Goal: Information Seeking & Learning: Learn about a topic

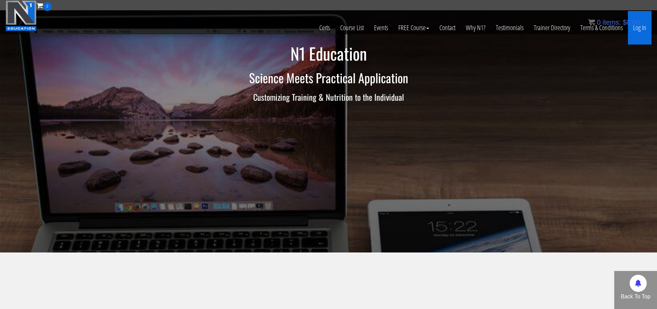
click at [637, 28] on link "Log In" at bounding box center [640, 28] width 24 height 34
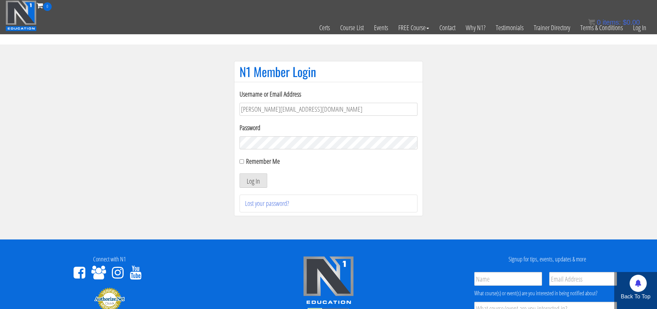
type input "[PERSON_NAME][EMAIL_ADDRESS][DOMAIN_NAME]"
click at [253, 180] on button "Log In" at bounding box center [253, 180] width 28 height 14
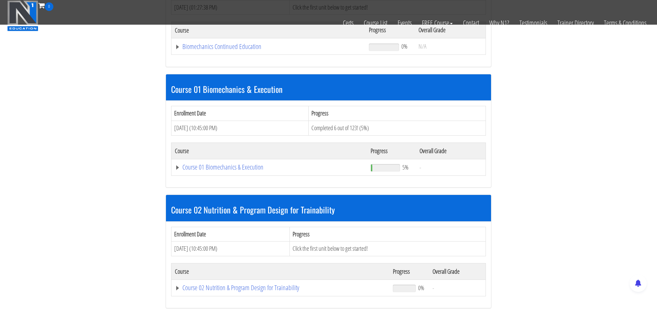
scroll to position [149, 0]
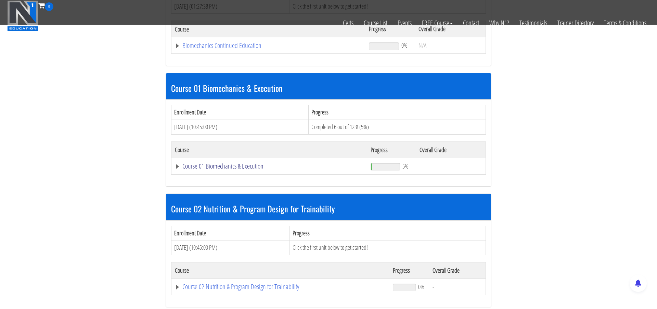
click at [207, 49] on link "Course 01 Biomechanics & Execution" at bounding box center [268, 45] width 187 height 7
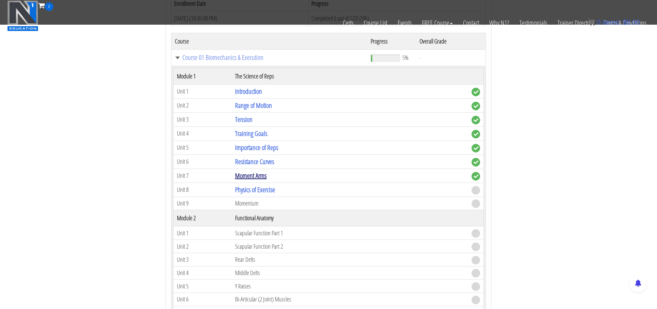
scroll to position [258, 0]
click at [259, 185] on link "Physics of Exercise" at bounding box center [255, 188] width 40 height 9
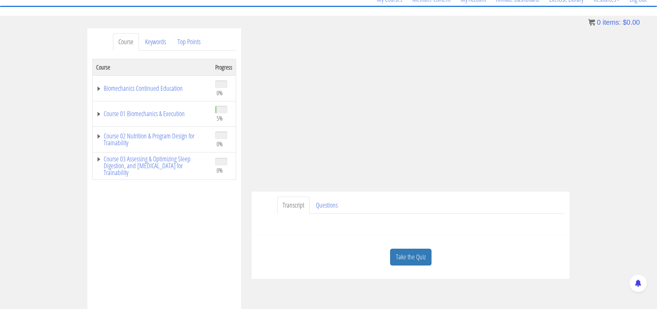
scroll to position [63, 0]
click at [412, 256] on link "Take the Quiz" at bounding box center [410, 255] width 41 height 17
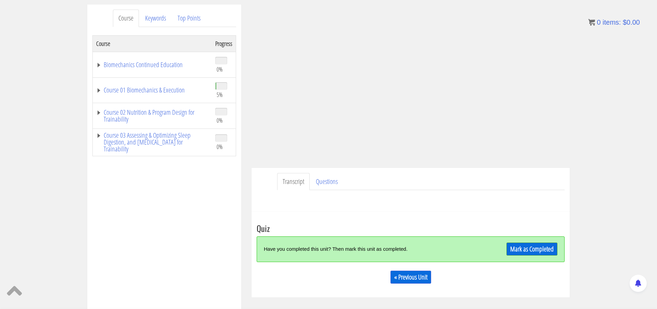
scroll to position [86, 0]
click at [517, 246] on link "Mark as Completed" at bounding box center [531, 247] width 51 height 13
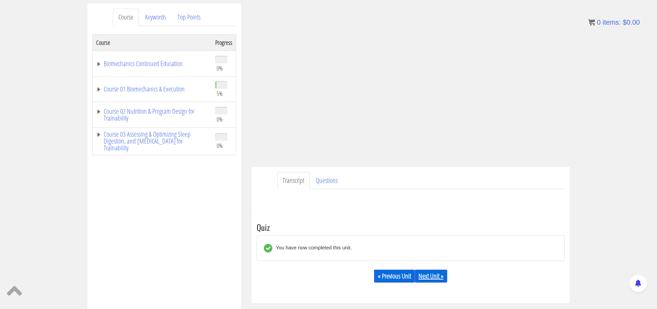
click at [425, 274] on link "Next Unit »" at bounding box center [431, 275] width 32 height 13
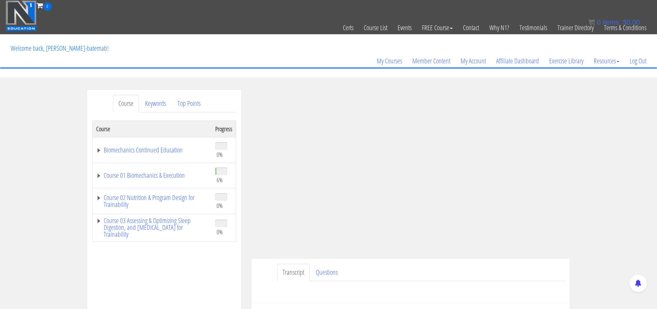
click at [611, 219] on div "Course Keywords Top Points Course Progress Biomechanics Continued Education 0% …" at bounding box center [328, 283] width 657 height 387
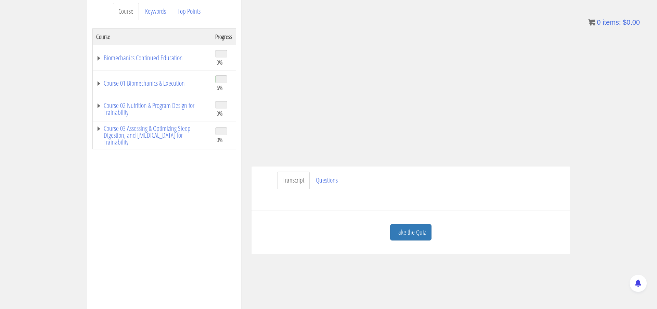
scroll to position [121, 0]
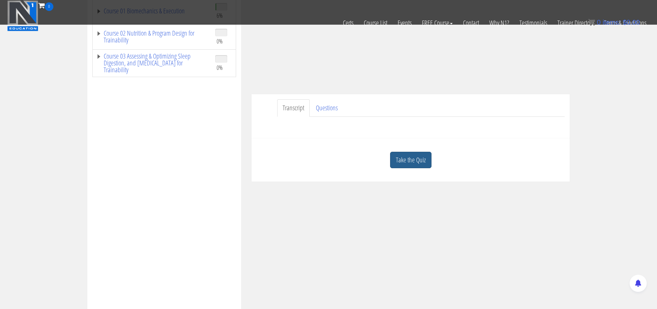
click at [418, 156] on link "Take the Quiz" at bounding box center [410, 160] width 41 height 17
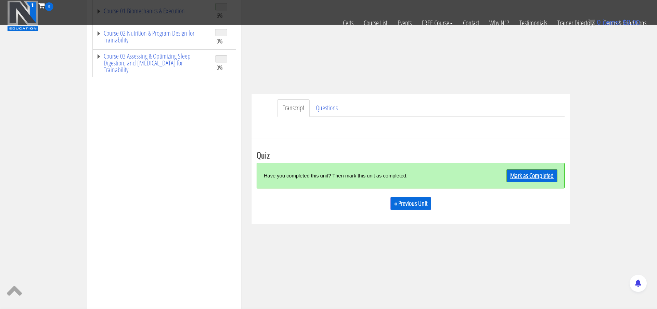
click at [506, 175] on link "Mark as Completed" at bounding box center [531, 175] width 51 height 13
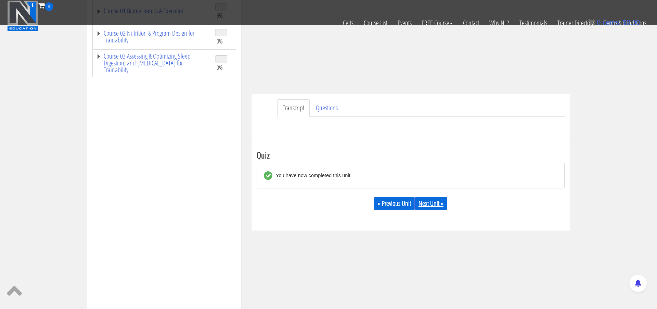
click at [439, 198] on link "Next Unit »" at bounding box center [431, 203] width 32 height 13
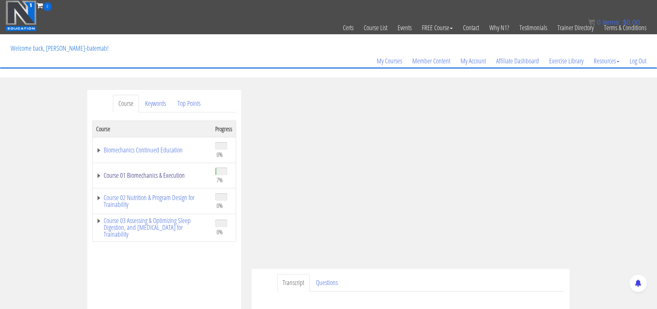
click at [167, 172] on link "Course 01 Biomechanics & Execution" at bounding box center [152, 175] width 112 height 7
